Goal: Check status: Check status

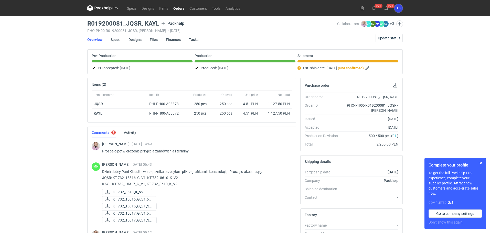
scroll to position [104, 0]
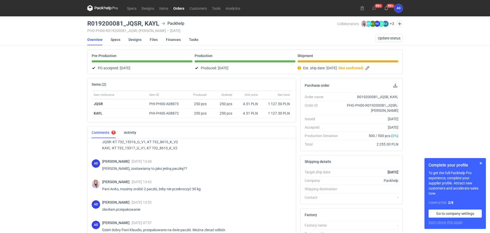
click at [186, 7] on link "Orders" at bounding box center [179, 8] width 16 height 6
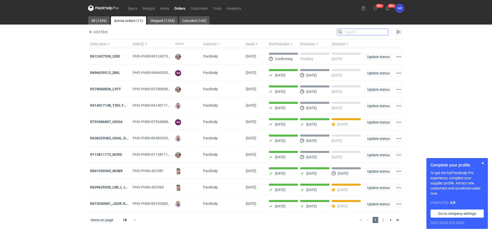
click at [385, 31] on input "Search" at bounding box center [362, 32] width 51 height 6
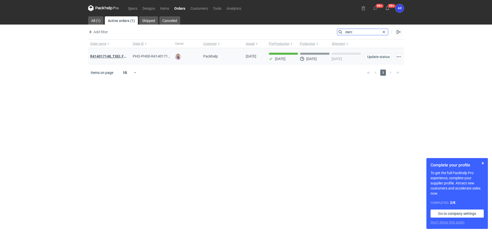
type input "earc"
click at [122, 56] on strong "R414017148_TXEI, FODU, EARC" at bounding box center [115, 57] width 50 height 6
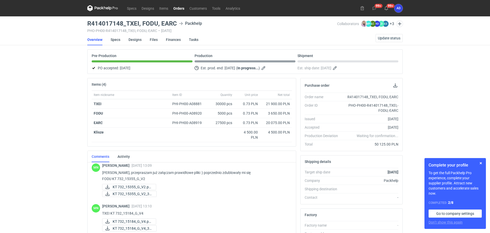
click at [179, 10] on link "Orders" at bounding box center [179, 8] width 16 height 6
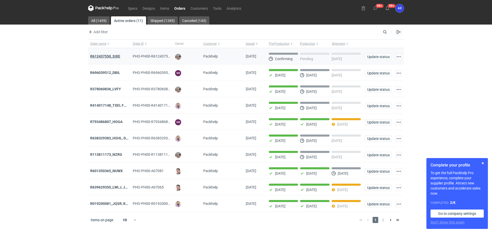
click at [116, 55] on strong "R612437550_SIXE" at bounding box center [105, 56] width 30 height 4
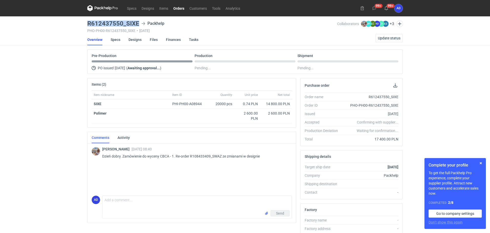
drag, startPoint x: 139, startPoint y: 23, endPoint x: 87, endPoint y: 26, distance: 51.8
click at [87, 26] on main "R612437550_SIXE Packhelp PHO-PH00-R612437550_SIXE • [DATE] Collaborators [PERSO…" at bounding box center [245, 172] width 320 height 313
copy h3 "R612437550_SIXE"
